Goal: Task Accomplishment & Management: Manage account settings

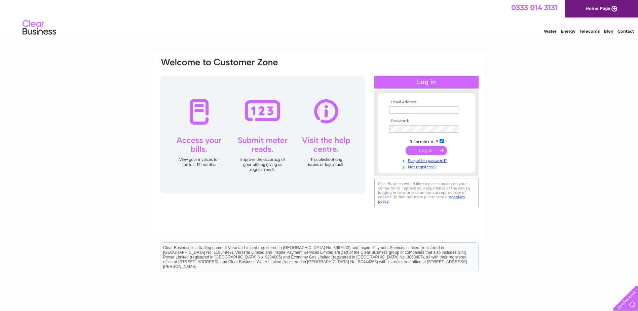
click at [414, 110] on input "text" at bounding box center [423, 109] width 69 height 7
type input "[PERSON_NAME][EMAIL_ADDRESS][DOMAIN_NAME]"
click at [406, 146] on input "submit" at bounding box center [426, 150] width 41 height 9
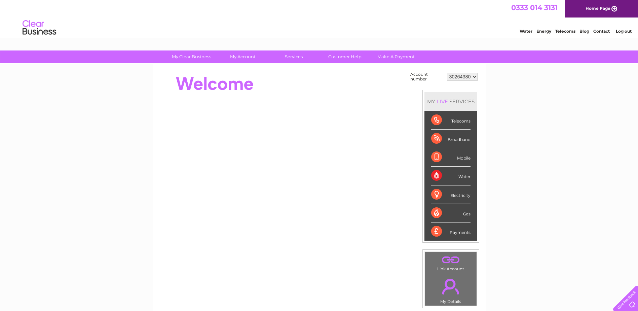
click at [465, 76] on select "30264380 30279460 30322371" at bounding box center [462, 77] width 31 height 8
select select "30322371"
click at [447, 73] on select "30264380 30279460 30322371" at bounding box center [462, 77] width 31 height 8
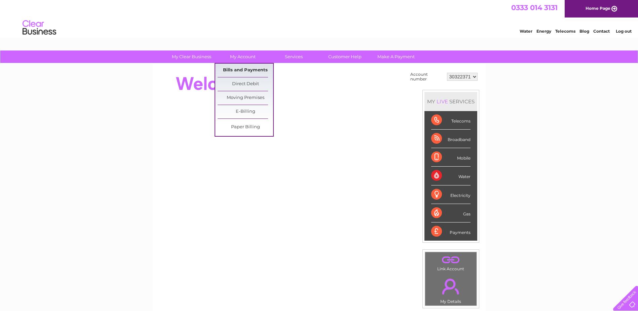
click at [242, 68] on link "Bills and Payments" at bounding box center [246, 70] width 56 height 13
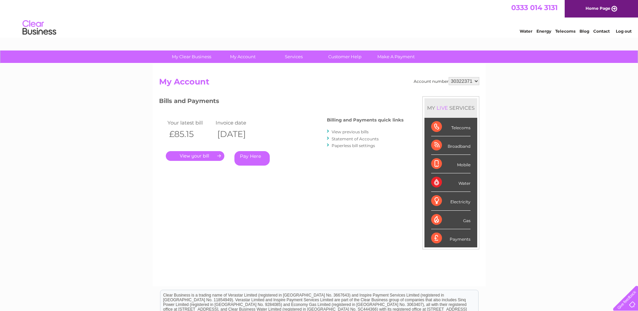
click at [212, 154] on link "." at bounding box center [195, 156] width 59 height 10
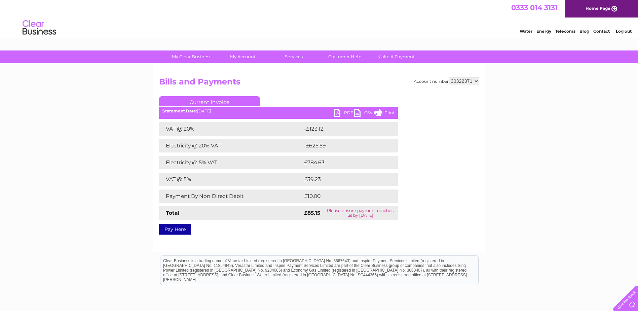
click at [342, 112] on link "PDF" at bounding box center [344, 114] width 20 height 10
